Goal: Task Accomplishment & Management: Manage account settings

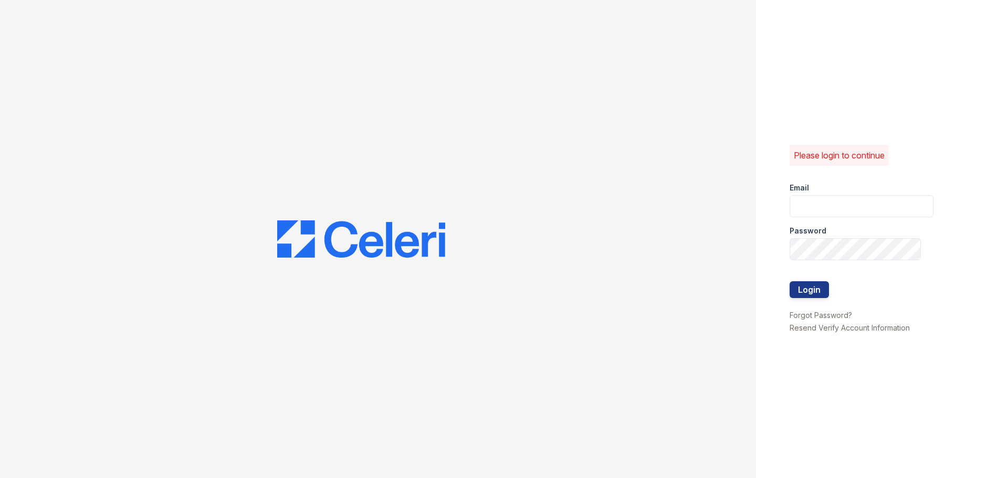
click at [893, 206] on input "email" at bounding box center [862, 206] width 144 height 22
type input "[EMAIL_ADDRESS][DOMAIN_NAME]"
click at [790, 281] on button "Login" at bounding box center [809, 289] width 39 height 17
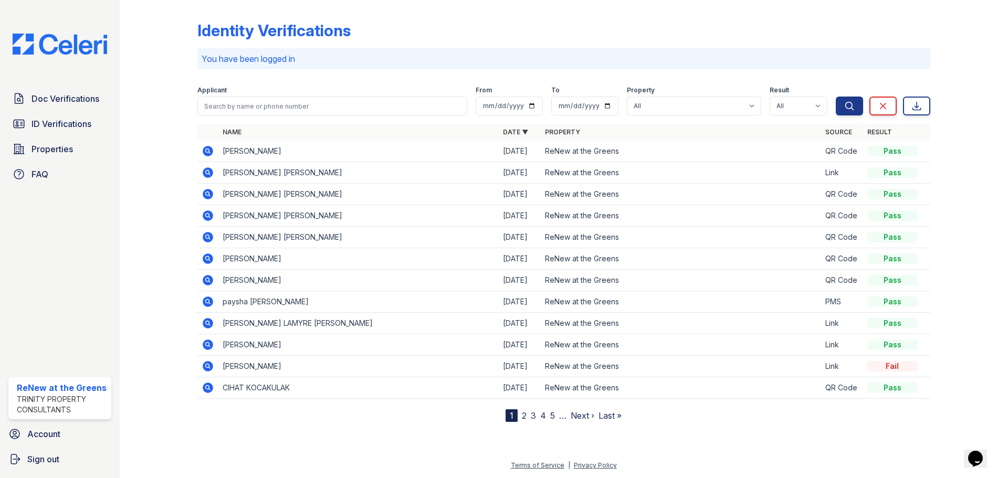
click at [526, 417] on link "2" at bounding box center [524, 416] width 5 height 11
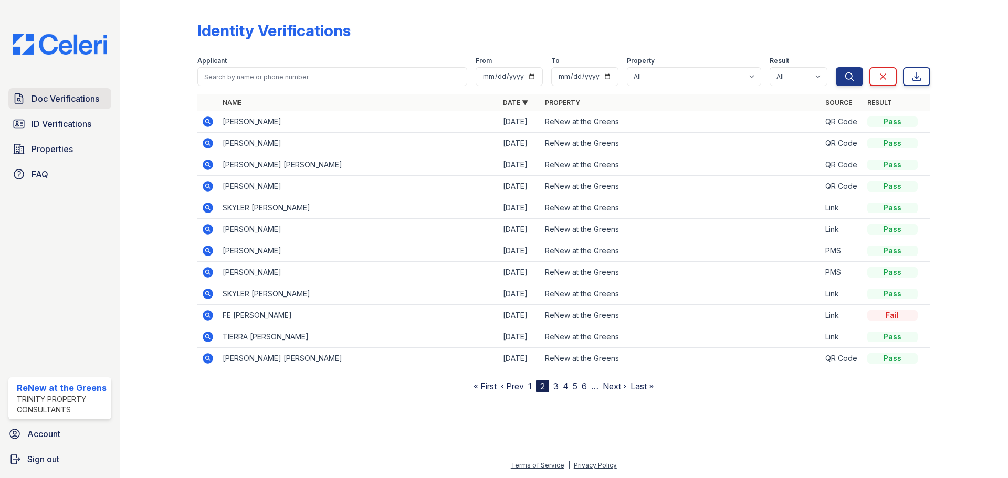
click at [92, 100] on span "Doc Verifications" at bounding box center [66, 98] width 68 height 13
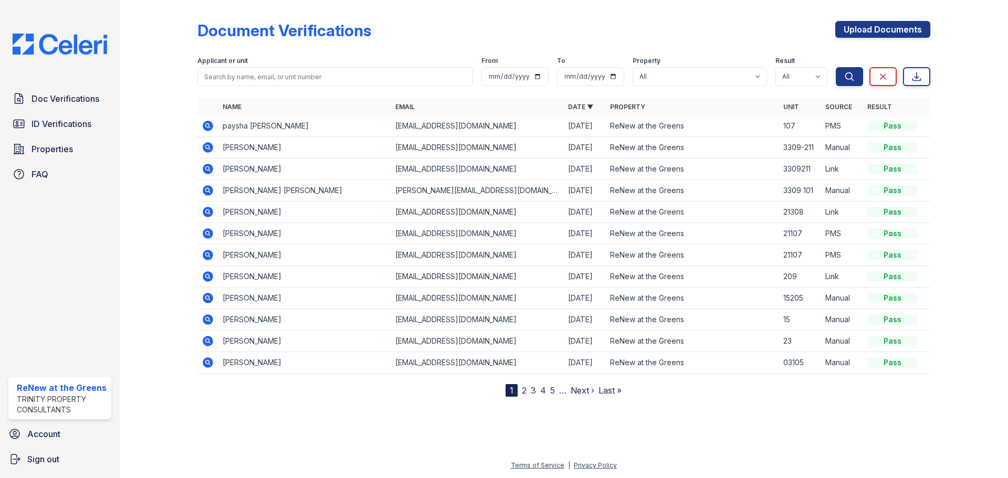
click at [524, 393] on link "2" at bounding box center [524, 390] width 5 height 11
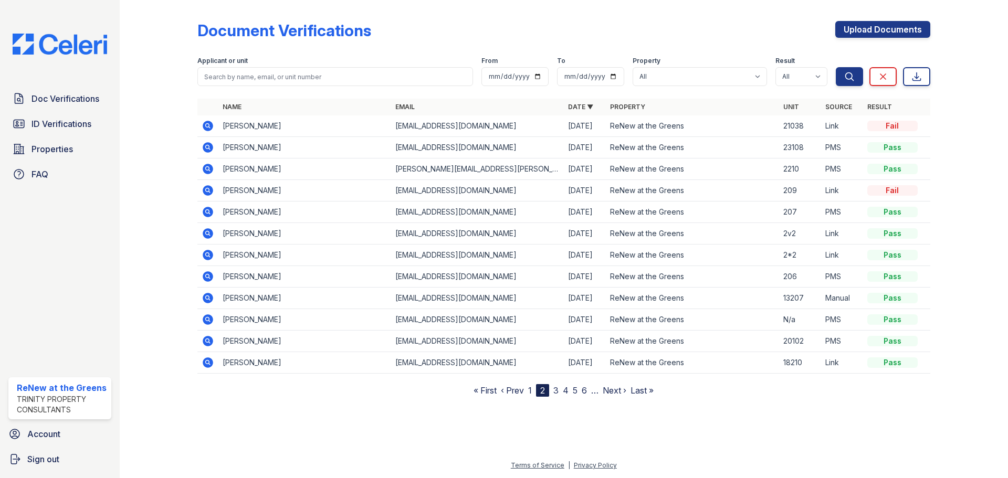
click at [556, 392] on link "3" at bounding box center [555, 390] width 5 height 11
click at [563, 391] on link "4" at bounding box center [561, 390] width 6 height 11
click at [568, 390] on link "5" at bounding box center [565, 390] width 5 height 11
